Goal: Transaction & Acquisition: Purchase product/service

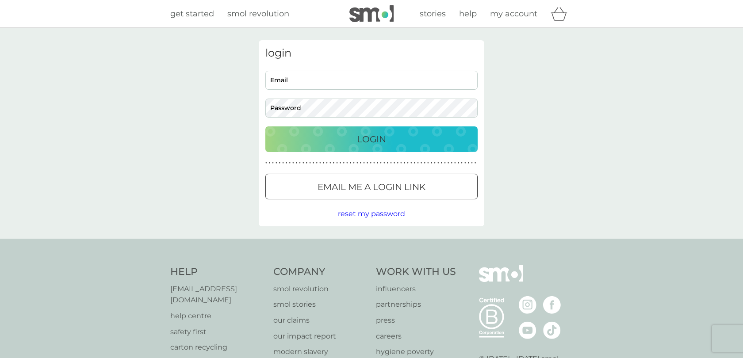
click at [306, 83] on input "Email" at bounding box center [371, 80] width 212 height 19
type input "samrobertsonsaxophone@gmail.com"
click at [298, 87] on input "samrobertsonsaxophone@gmail.com" at bounding box center [371, 80] width 212 height 19
click at [327, 181] on p "Email me a login link" at bounding box center [371, 187] width 108 height 14
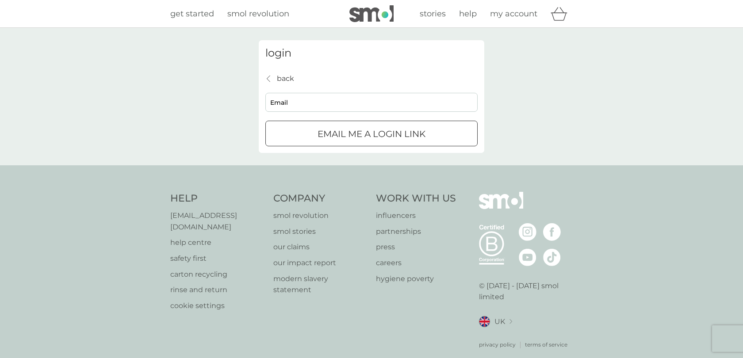
click at [0, 0] on div "Preferences Decline Accept" at bounding box center [0, 0] width 0 height 0
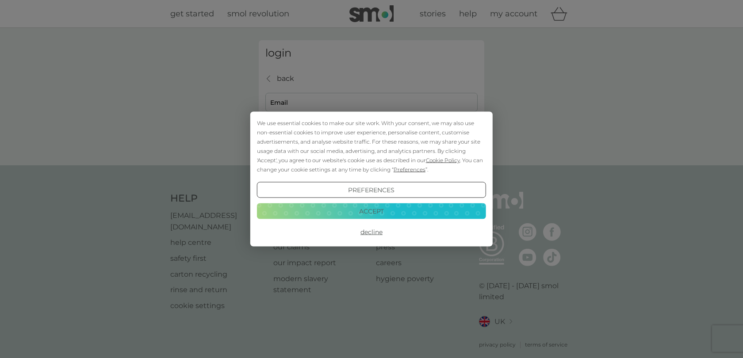
click at [373, 231] on button "Decline" at bounding box center [371, 232] width 229 height 16
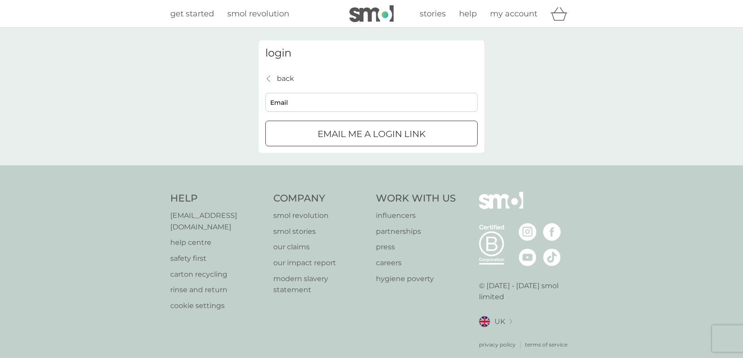
click at [294, 108] on input "Email" at bounding box center [371, 102] width 212 height 19
type input "samrobertsonsaxophone@gmail.com"
click at [322, 106] on input "Email" at bounding box center [371, 102] width 212 height 19
click at [287, 78] on p "back" at bounding box center [285, 78] width 17 height 11
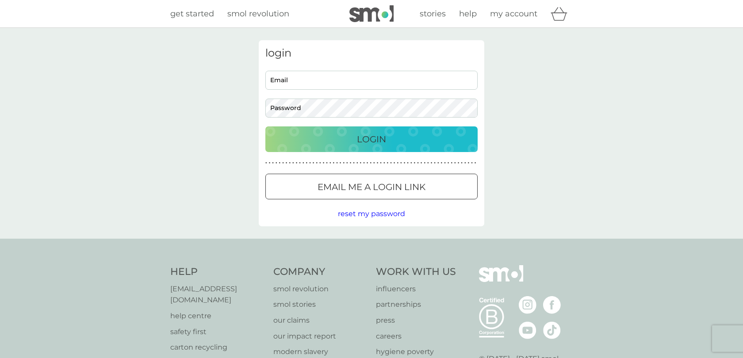
click at [289, 90] on div "Email Password" at bounding box center [371, 94] width 219 height 47
click at [289, 83] on input "Email" at bounding box center [371, 80] width 212 height 19
type input "sammmmr1234@gmail.com"
click at [478, 107] on nordpass-icon at bounding box center [478, 108] width 0 height 8
click at [288, 245] on div "Help help@smolproducts.com help centre safety first carton recycling rinse and …" at bounding box center [371, 344] width 743 height 210
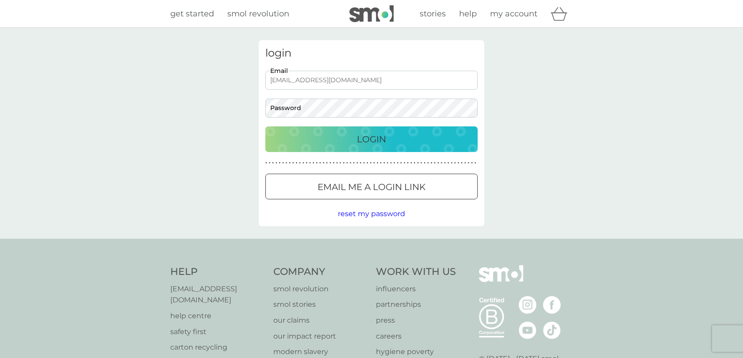
click at [350, 187] on p "Email me a login link" at bounding box center [371, 187] width 108 height 14
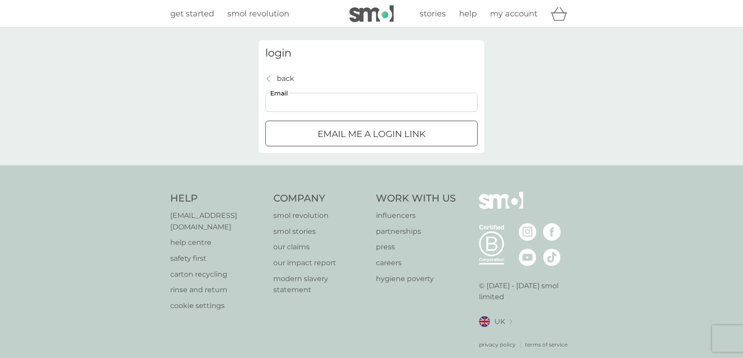
click at [312, 105] on input "Email" at bounding box center [371, 102] width 212 height 19
type input "sammmmr1234@gmail.com"
click at [352, 136] on p "Email me a login link" at bounding box center [371, 134] width 108 height 14
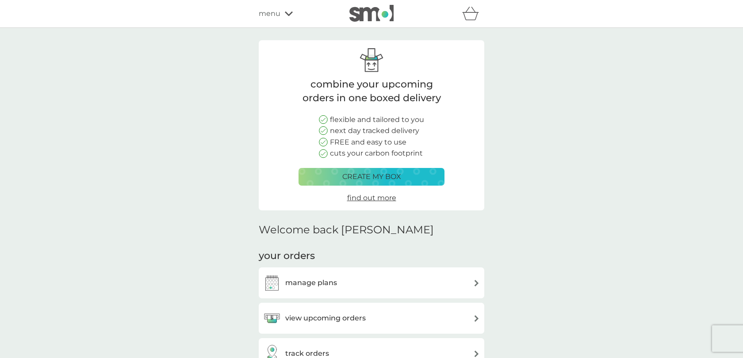
click at [375, 174] on p "create my box" at bounding box center [371, 176] width 59 height 11
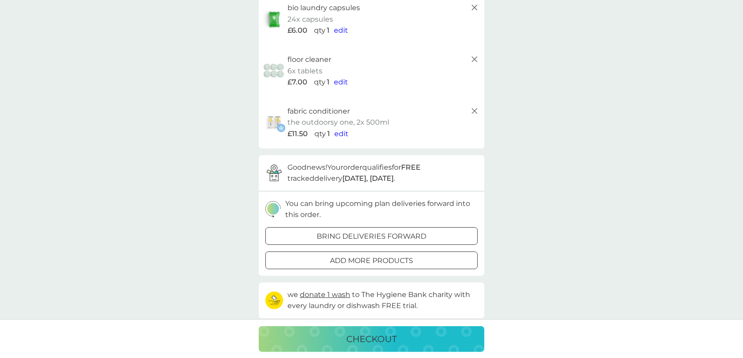
scroll to position [176, 0]
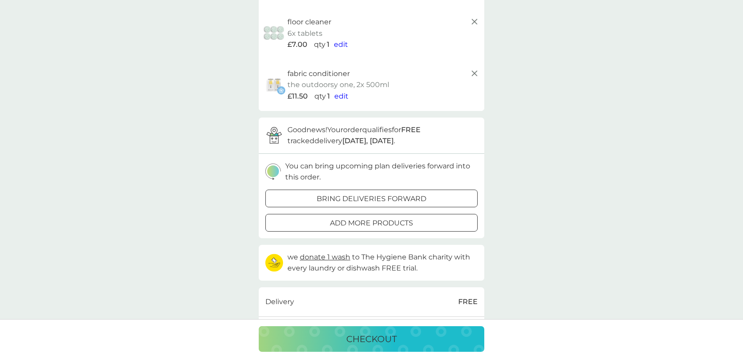
click at [371, 226] on div at bounding box center [371, 222] width 32 height 9
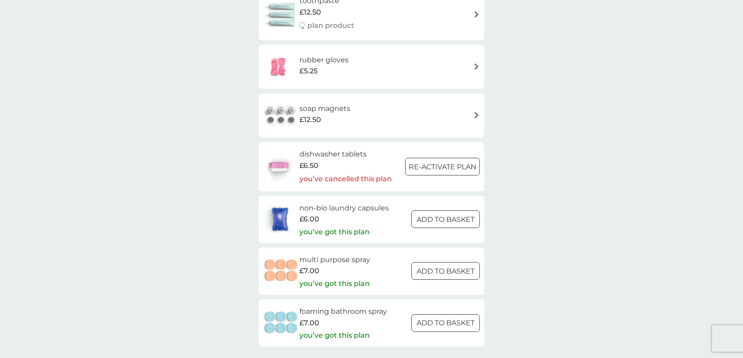
scroll to position [1057, 0]
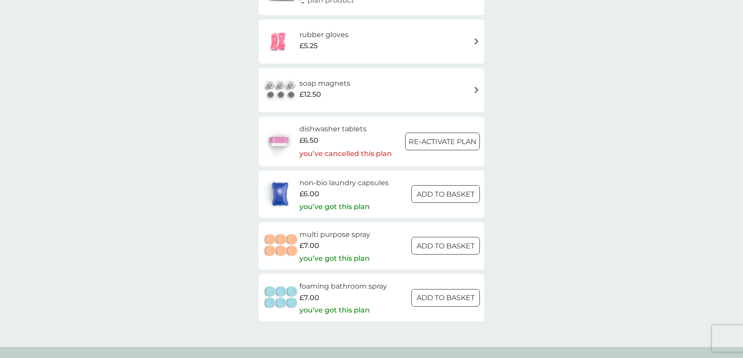
click at [437, 197] on div at bounding box center [446, 194] width 32 height 9
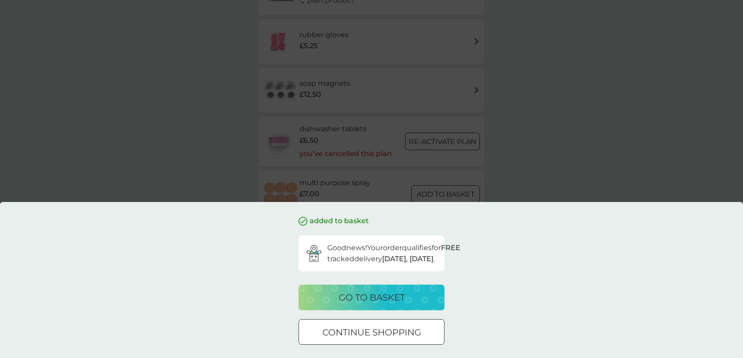
click at [406, 302] on div "go to basket" at bounding box center [371, 297] width 128 height 14
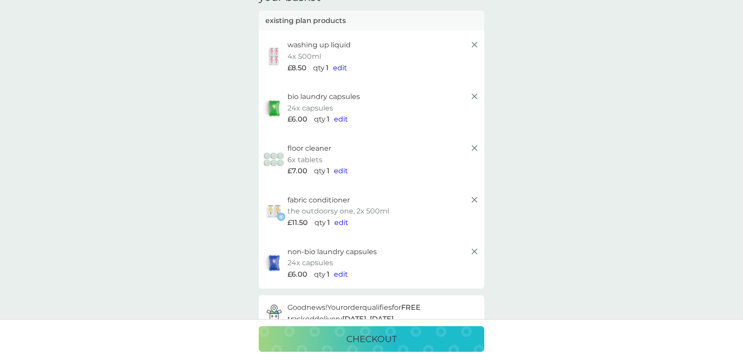
scroll to position [49, 0]
click at [374, 332] on p "checkout" at bounding box center [371, 339] width 50 height 14
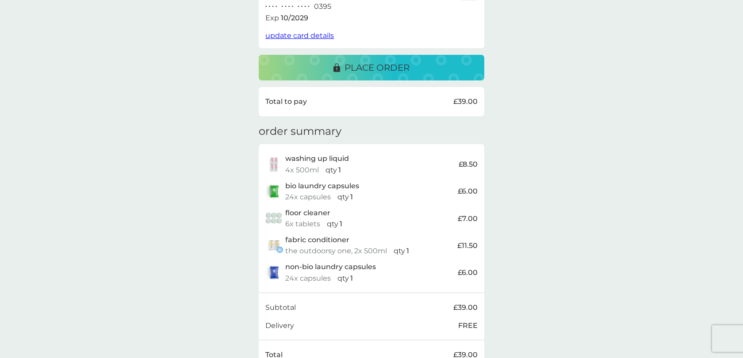
scroll to position [27, 0]
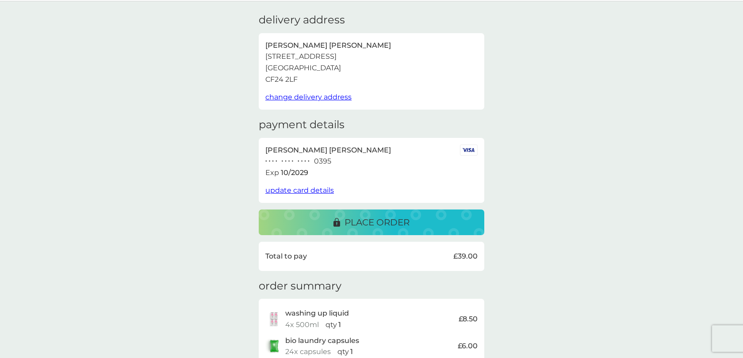
click at [339, 224] on icon at bounding box center [336, 222] width 7 height 8
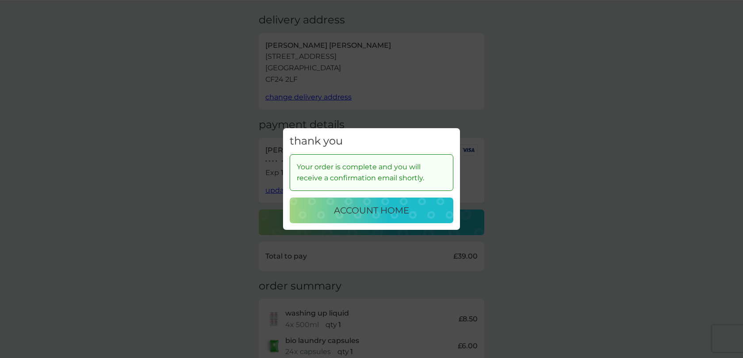
click at [339, 214] on p "account home" at bounding box center [371, 210] width 75 height 14
